Goal: Find contact information

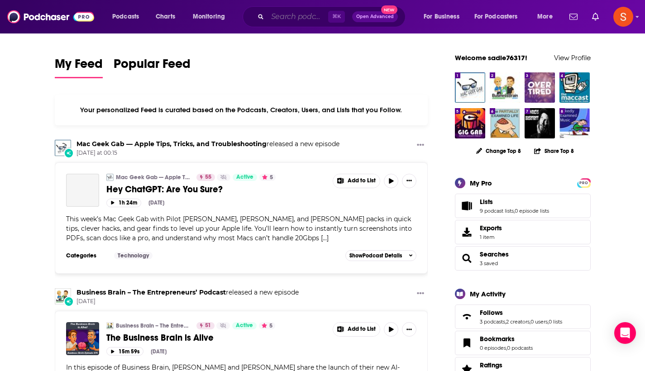
click at [283, 19] on input "Search podcasts, credits, & more..." at bounding box center [298, 17] width 61 height 14
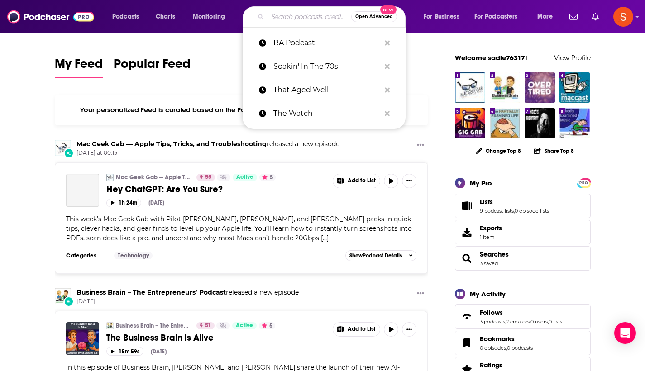
paste input "Thirty Twenty Ten"
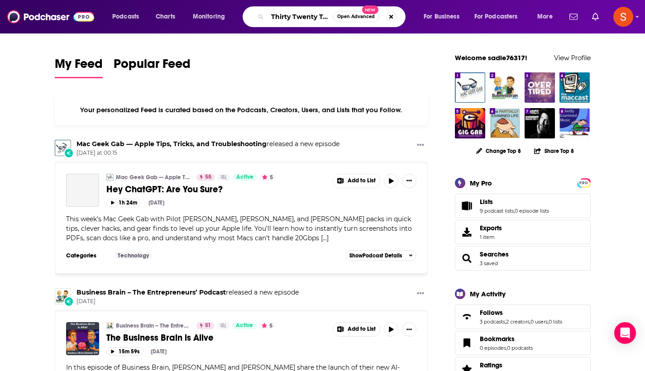
type input "Thirty Twenty Ten"
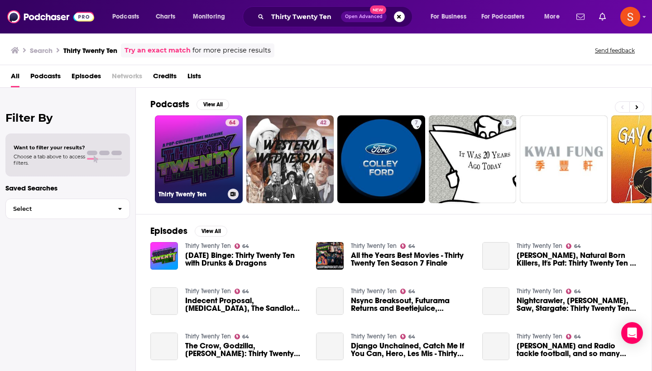
click at [189, 172] on link "64 Thirty Twenty Ten" at bounding box center [199, 159] width 88 height 88
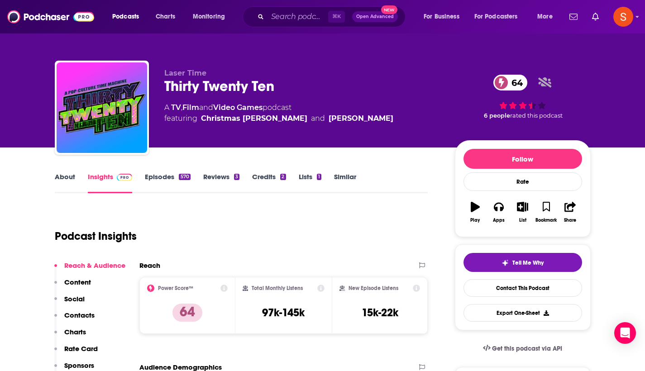
click at [82, 316] on p "Contacts" at bounding box center [79, 315] width 30 height 9
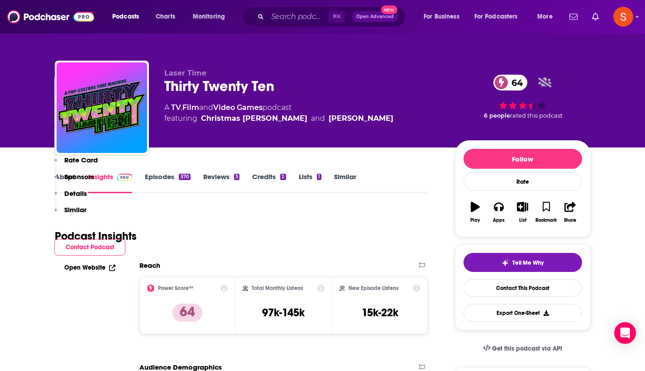
scroll to position [736, 0]
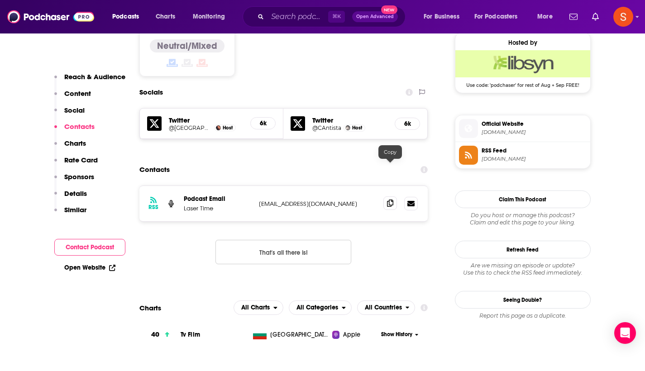
click at [391, 200] on icon at bounding box center [390, 203] width 6 height 7
click at [304, 21] on input "Search podcasts, credits, & more..." at bounding box center [298, 17] width 61 height 14
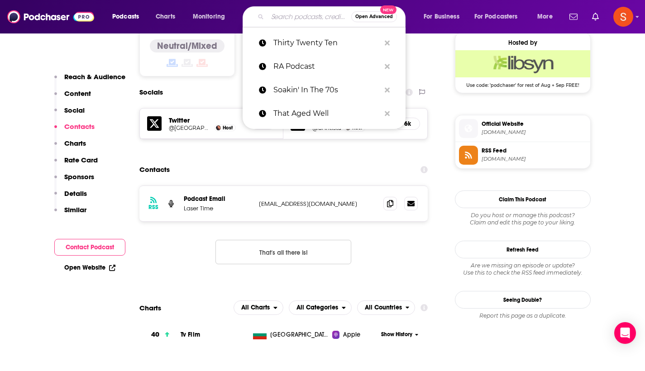
paste input "[PERSON_NAME] HQ"
type input "[PERSON_NAME] HQ"
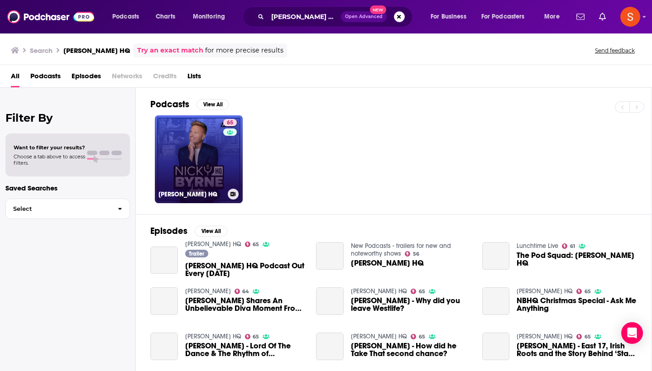
click at [203, 135] on link "65 [PERSON_NAME] HQ" at bounding box center [199, 159] width 88 height 88
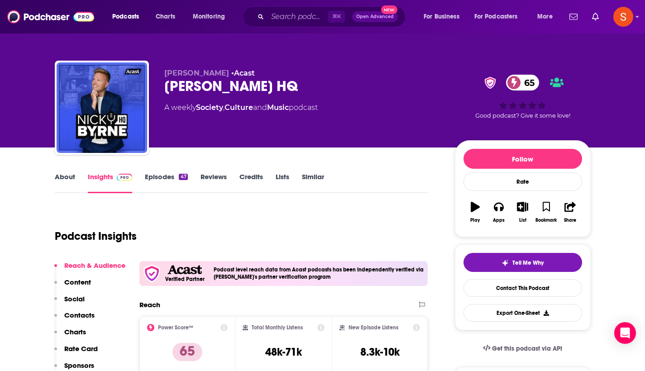
click at [74, 321] on button "Contacts" at bounding box center [74, 319] width 40 height 17
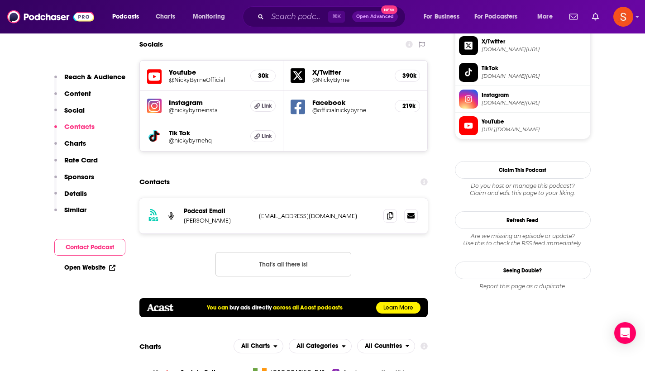
scroll to position [833, 0]
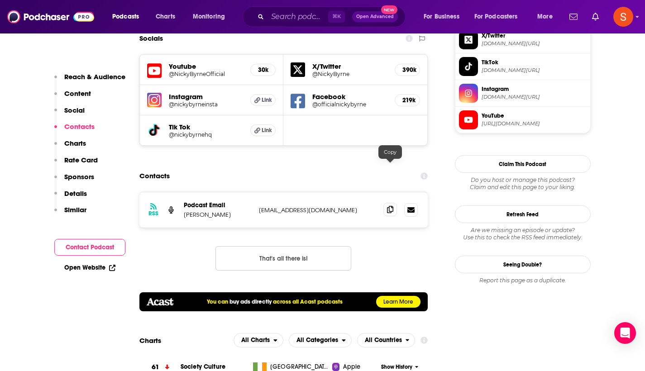
click at [395, 203] on span at bounding box center [390, 210] width 14 height 14
click at [309, 16] on input "Search podcasts, credits, & more..." at bounding box center [298, 17] width 61 height 14
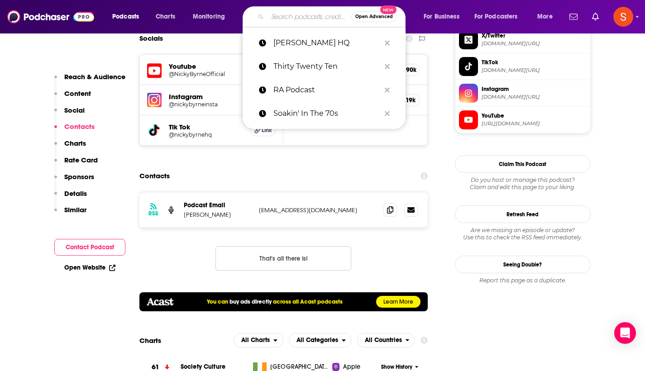
paste input "Fighting On Film"
type input "Fighting On Film"
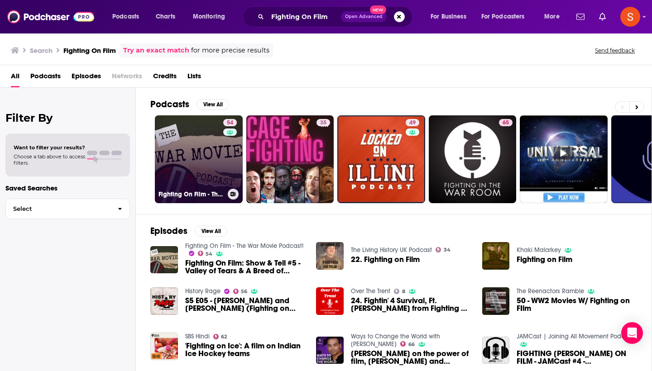
click at [207, 176] on link "54 Fighting On Film - The War Movie Podcast!" at bounding box center [199, 159] width 88 height 88
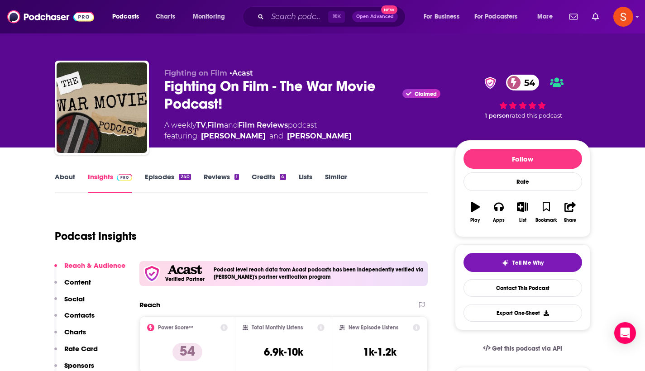
click at [86, 319] on p "Contacts" at bounding box center [79, 315] width 30 height 9
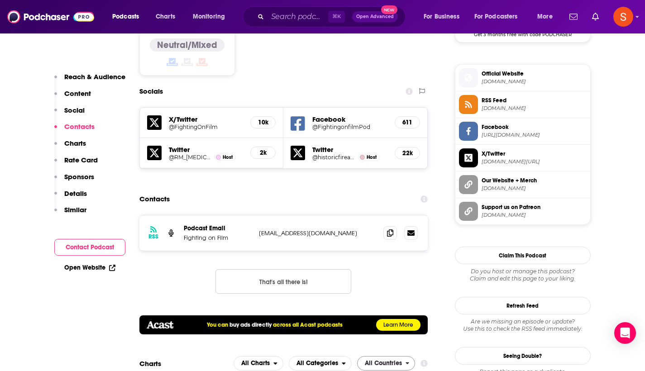
scroll to position [806, 0]
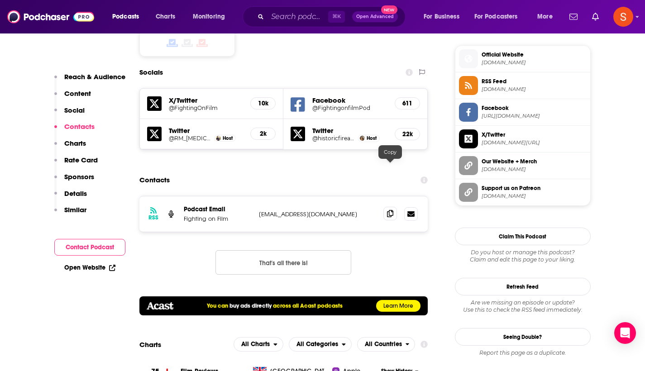
click at [389, 210] on icon at bounding box center [390, 213] width 6 height 7
click at [296, 21] on input "Search podcasts, credits, & more..." at bounding box center [298, 17] width 61 height 14
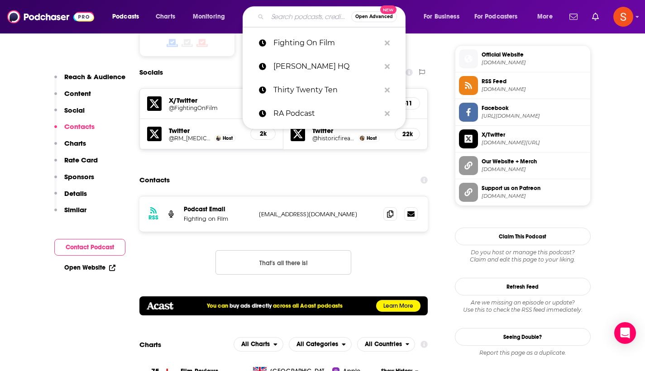
paste input "[PERSON_NAME] Says"
type input "[PERSON_NAME] Says"
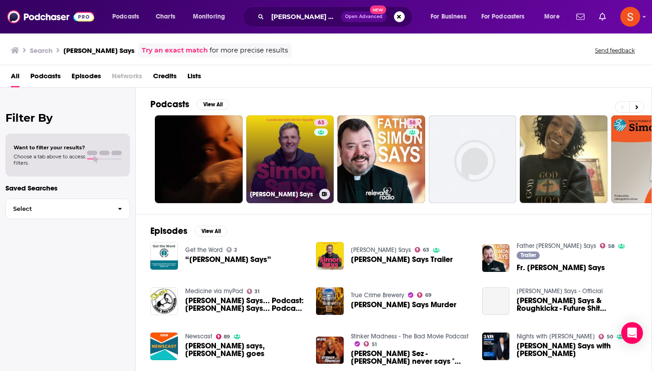
click at [298, 152] on link "63 [PERSON_NAME] Says" at bounding box center [290, 159] width 88 height 88
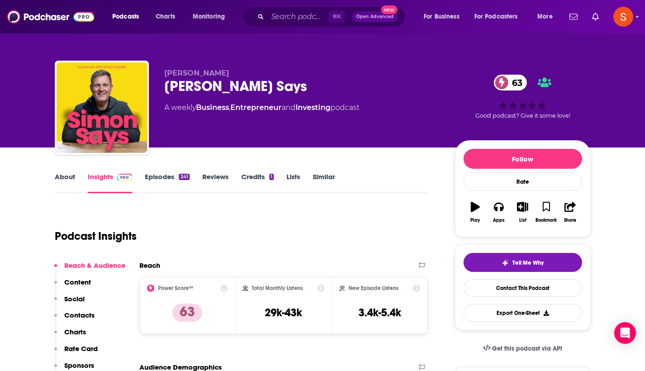
click at [81, 317] on p "Contacts" at bounding box center [79, 315] width 30 height 9
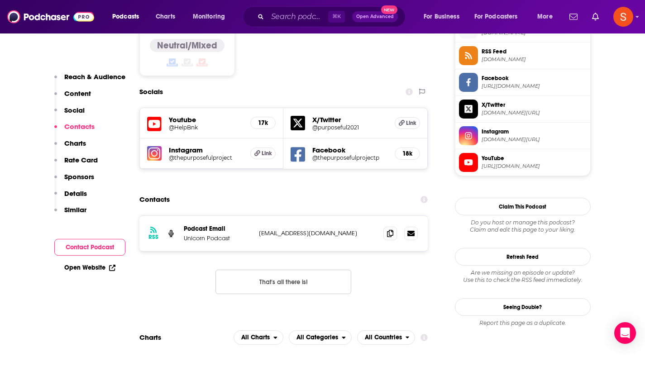
scroll to position [787, 0]
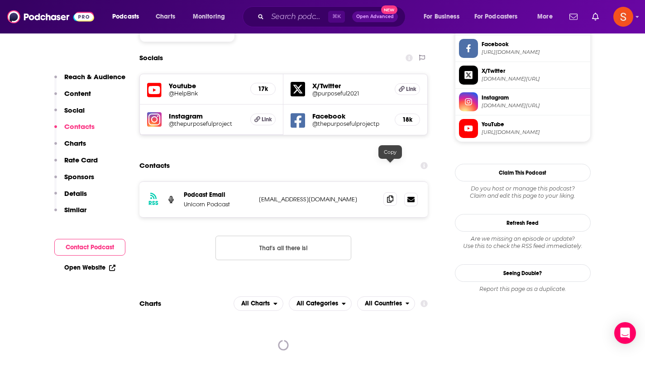
click at [387, 192] on span at bounding box center [390, 199] width 14 height 14
